Goal: Task Accomplishment & Management: Manage account settings

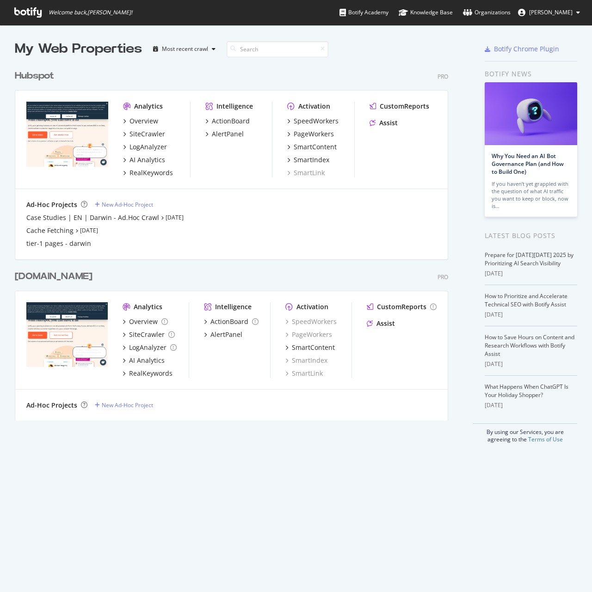
scroll to position [585, 578]
click at [25, 74] on div "Hubspot" at bounding box center [34, 75] width 39 height 13
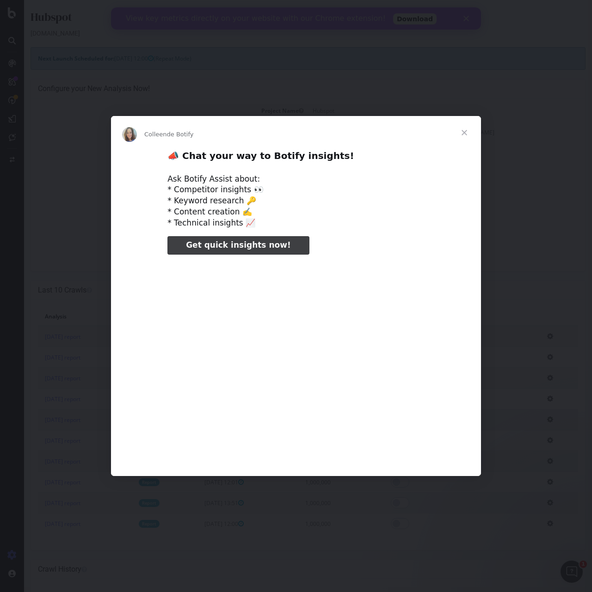
click at [100, 105] on div "Intercom Messenger" at bounding box center [296, 296] width 592 height 592
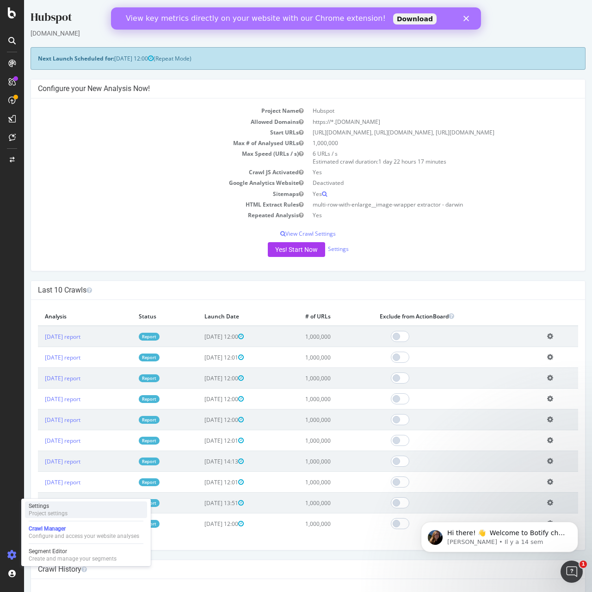
click at [64, 516] on div "Project settings" at bounding box center [48, 513] width 39 height 7
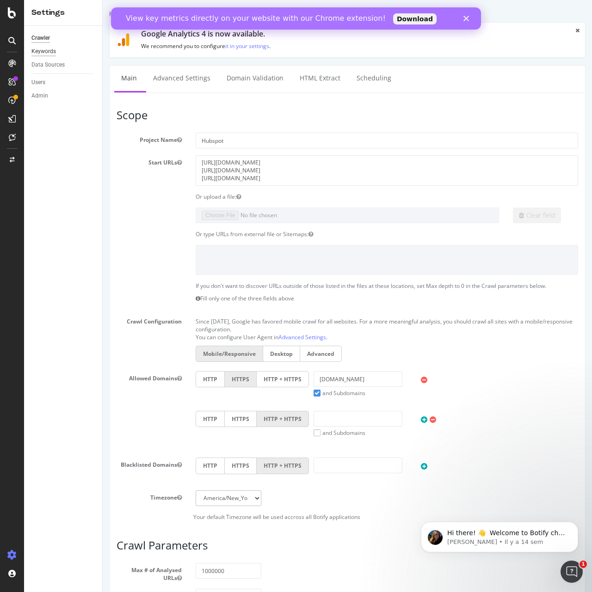
click at [45, 53] on div "Keywords" at bounding box center [43, 52] width 24 height 10
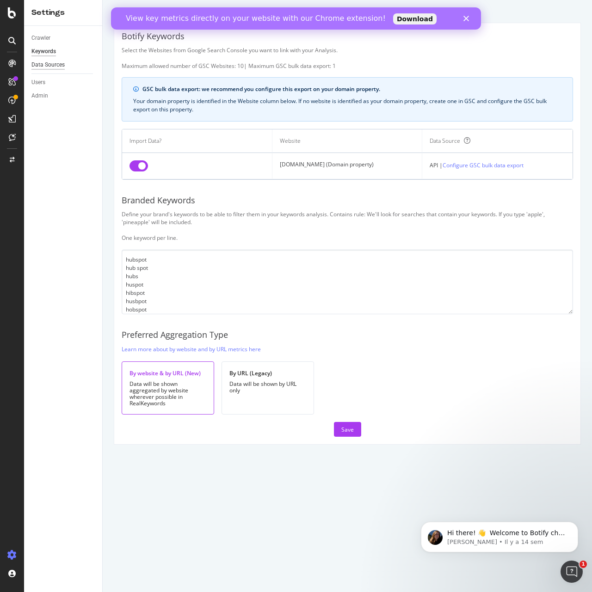
click at [58, 66] on div "Data Sources" at bounding box center [47, 65] width 33 height 10
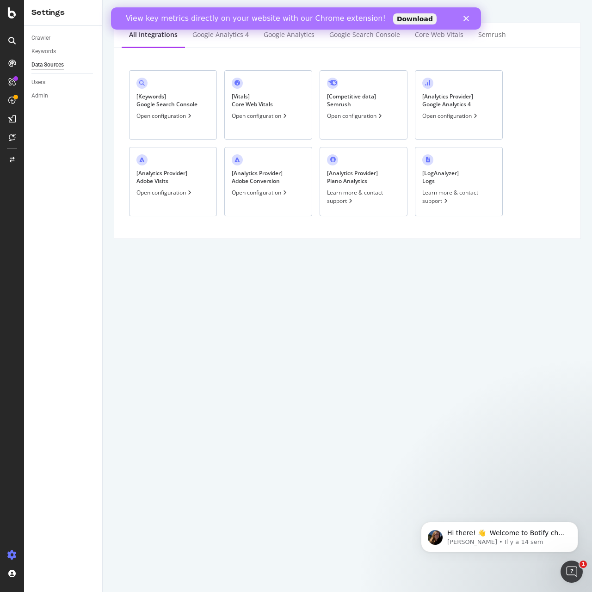
click at [147, 88] on div "[ Keywords ] Google Search Console Open configuration" at bounding box center [173, 104] width 88 height 69
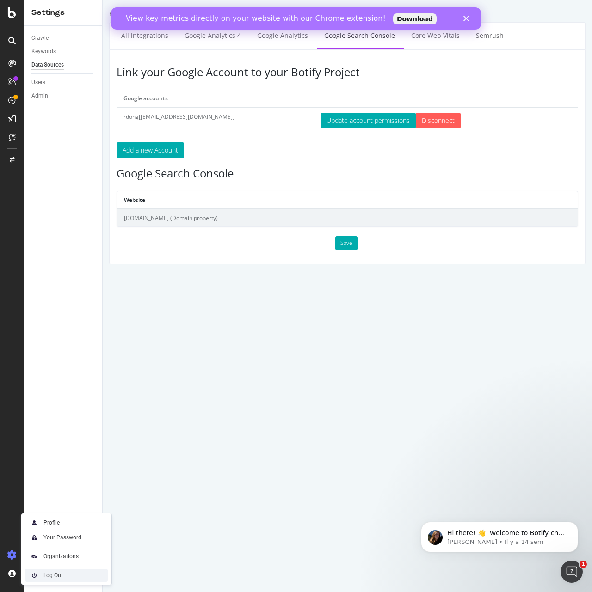
click at [38, 579] on img at bounding box center [34, 575] width 11 height 11
